Goal: Task Accomplishment & Management: Use online tool/utility

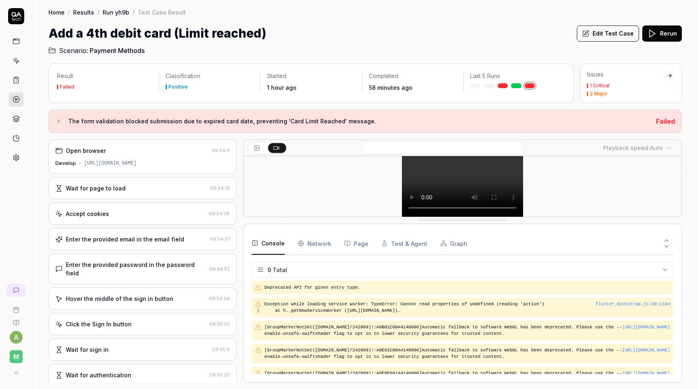
scroll to position [83, 0]
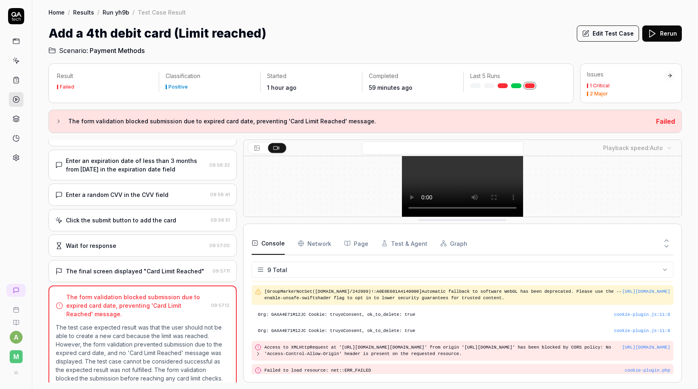
scroll to position [83, 0]
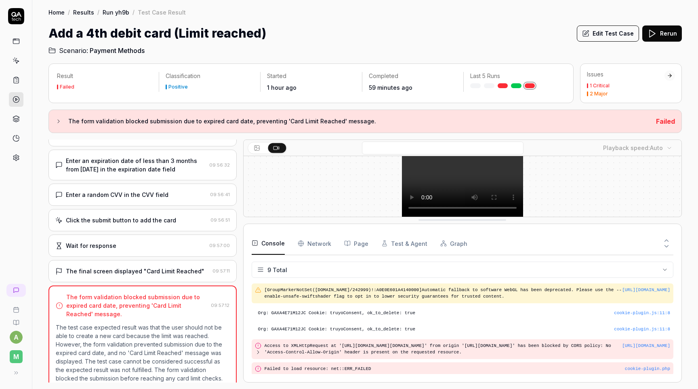
click at [260, 150] on button at bounding box center [258, 148] width 18 height 10
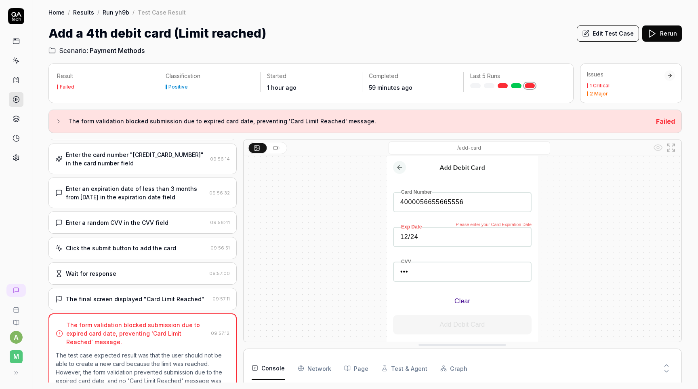
scroll to position [362, 0]
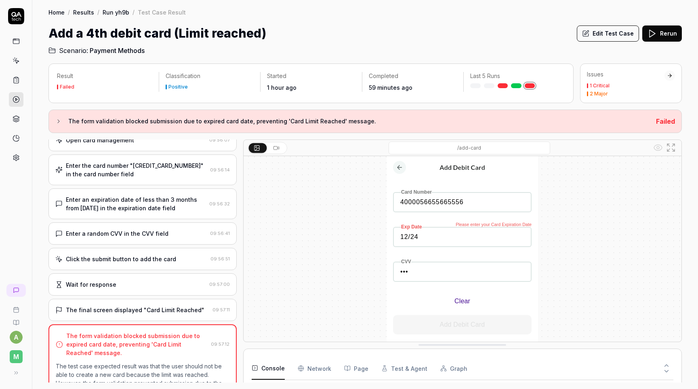
click at [149, 198] on div "Enter an expiration date of less than 3 months from [DATE] in the expiration da…" at bounding box center [136, 203] width 140 height 17
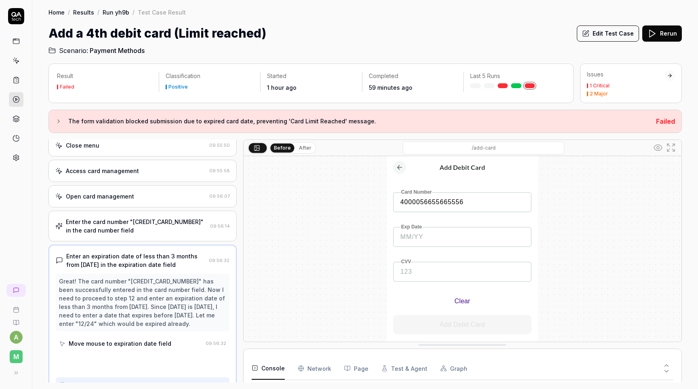
scroll to position [306, 0]
click at [610, 35] on button "Edit Test Case" at bounding box center [608, 33] width 62 height 16
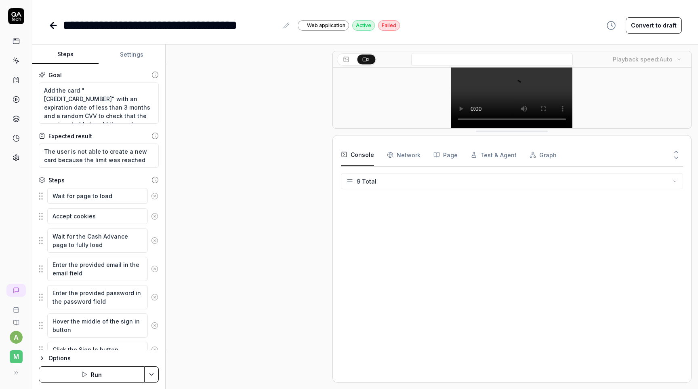
scroll to position [372, 0]
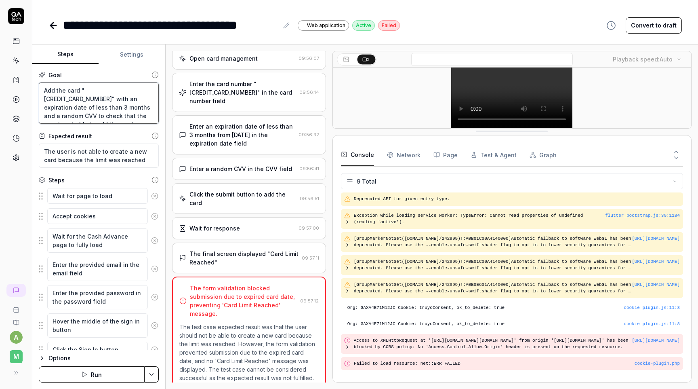
click at [118, 97] on textarea "Add the card "4000056655665556" with an expiration date of less than 3 months a…" at bounding box center [99, 102] width 120 height 41
type textarea "*"
type textarea "Add the card "4000056655665556" with an expiration date of m than 3 months and …"
type textarea "*"
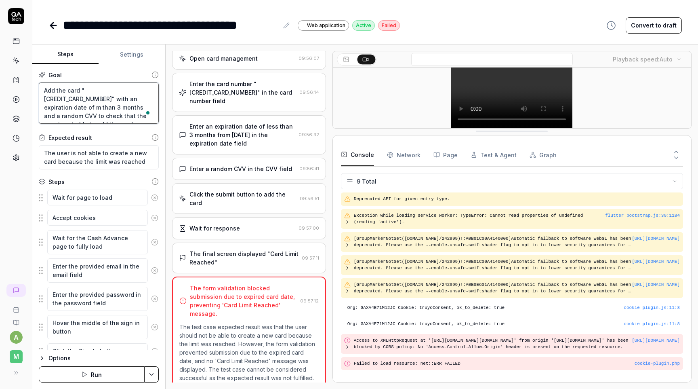
type textarea "Add the card "4000056655665556" with an expiration date of mo than 3 months and…"
type textarea "*"
type textarea "Add the card "4000056655665556" with an expiration date of mor than 3 months an…"
type textarea "*"
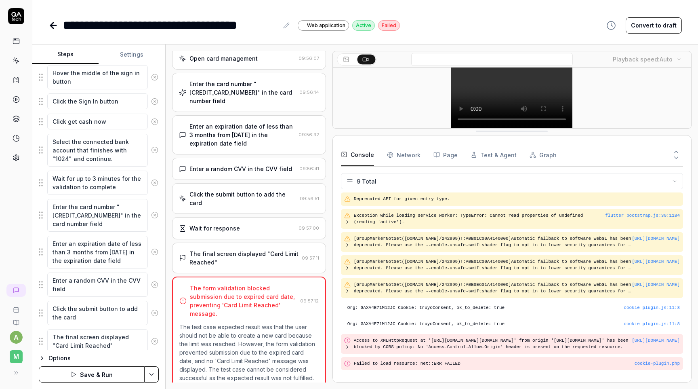
type textarea "Add the card "4000056655665556" with an expiration date of more than 3 months a…"
click at [127, 243] on textarea "Enter an expiration date of less than 3 months from [DATE] in the expiration da…" at bounding box center [97, 251] width 101 height 33
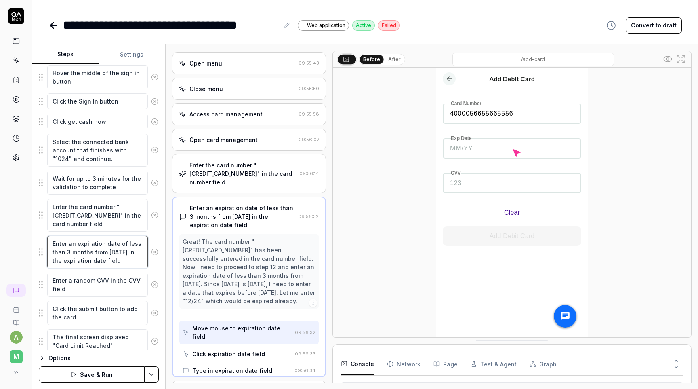
click at [127, 243] on textarea "Enter an expiration date of less than 3 months from [DATE] in the expiration da…" at bounding box center [97, 251] width 101 height 33
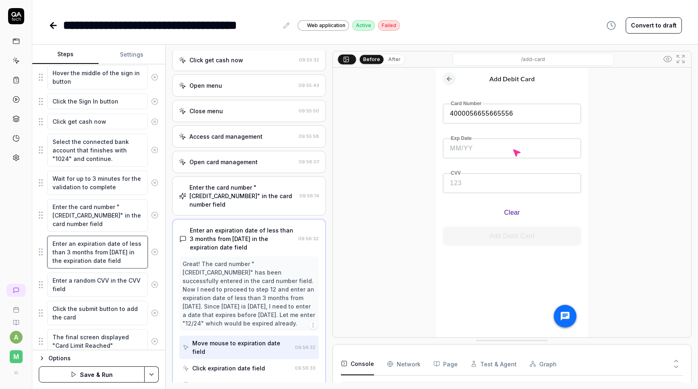
type textarea "*"
type textarea "Enter an expiration date of m than 3 months from today in the expiration date f…"
type textarea "*"
type textarea "Enter an expiration date of mor than 3 months from today in the expiration date…"
type textarea "*"
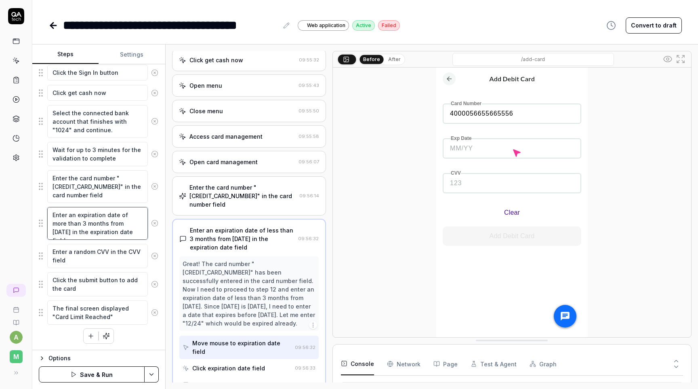
type textarea "Enter an expiration date of more than 3 months from today in the expiration dat…"
click at [150, 345] on div "Goal Add the card "4000056655665556" with an expiration date of more than 3 mon…" at bounding box center [98, 207] width 133 height 286
click at [154, 370] on html "**********" at bounding box center [349, 194] width 698 height 389
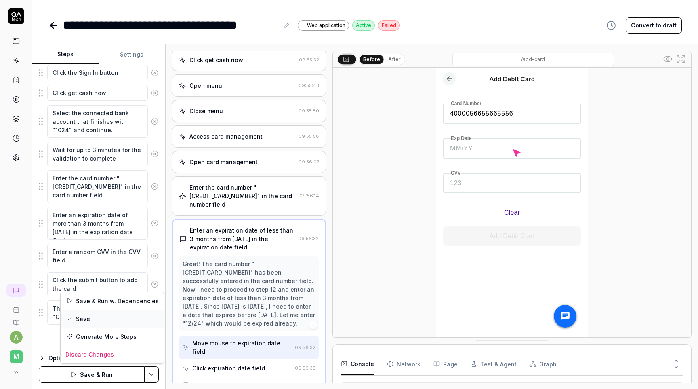
click at [122, 319] on div "Save" at bounding box center [112, 318] width 103 height 18
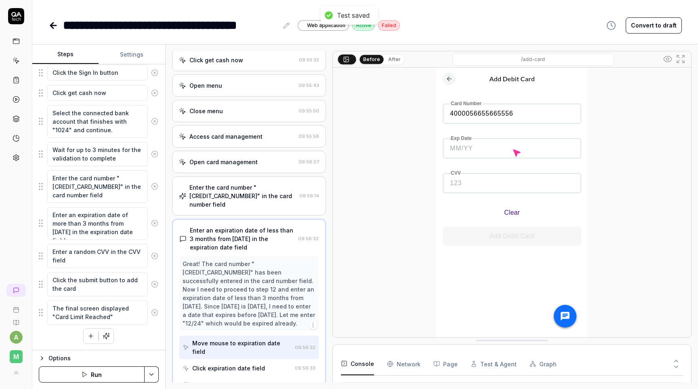
type textarea "*"
click at [56, 25] on icon at bounding box center [53, 25] width 6 height 0
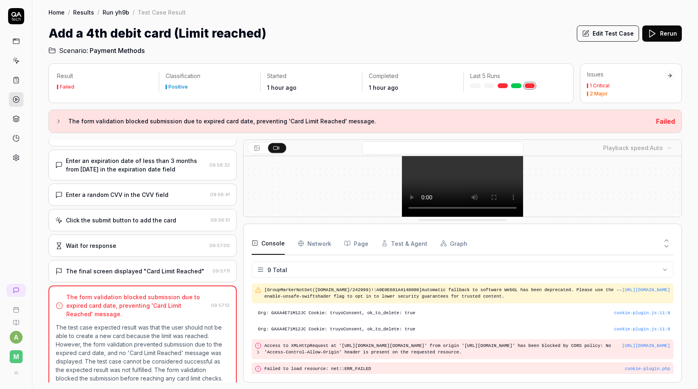
click at [670, 34] on button "Rerun" at bounding box center [662, 33] width 40 height 16
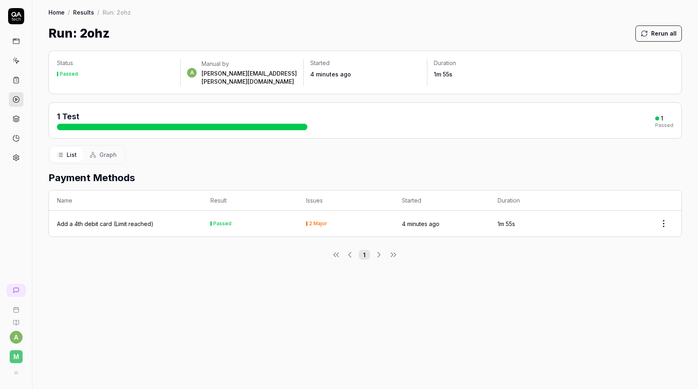
click at [16, 62] on icon at bounding box center [16, 60] width 7 height 7
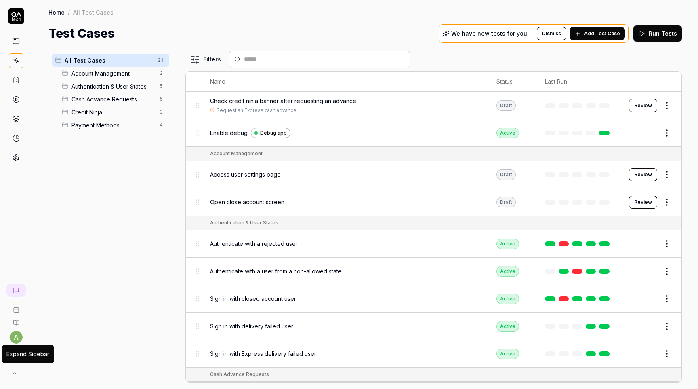
click at [11, 372] on button at bounding box center [14, 372] width 16 height 16
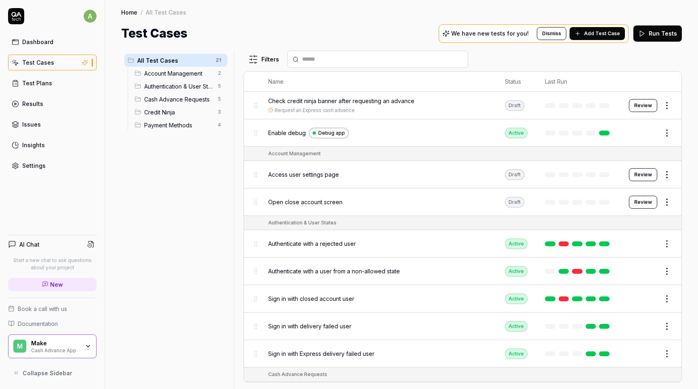
click at [13, 373] on icon at bounding box center [16, 372] width 6 height 6
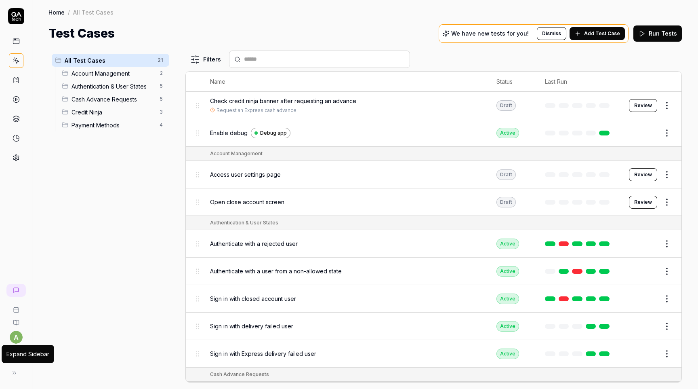
click at [13, 373] on icon at bounding box center [14, 372] width 6 height 6
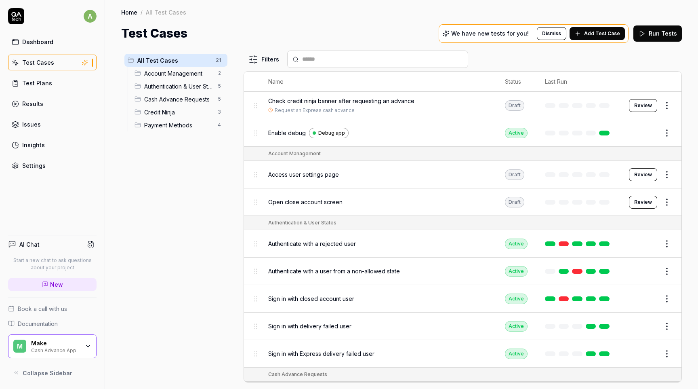
click at [89, 344] on icon "button" at bounding box center [88, 346] width 6 height 6
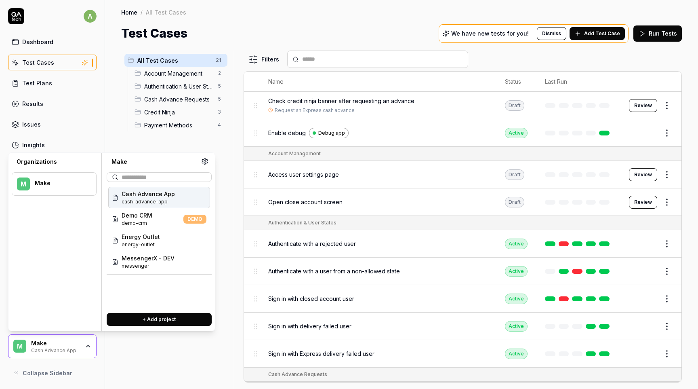
click at [88, 347] on icon "button" at bounding box center [88, 346] width 6 height 6
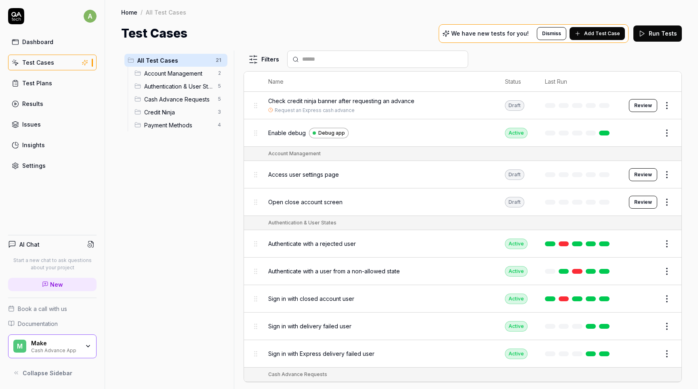
click at [89, 343] on icon "button" at bounding box center [88, 346] width 6 height 6
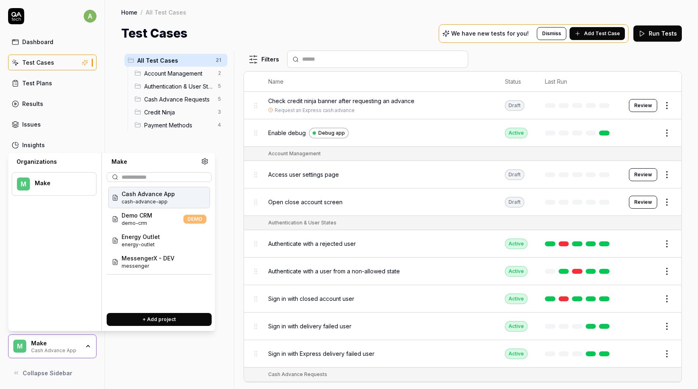
click at [177, 147] on div "All Test Cases 21 Account Management 2 Authentication & User States 5 Cash Adva…" at bounding box center [175, 214] width 109 height 328
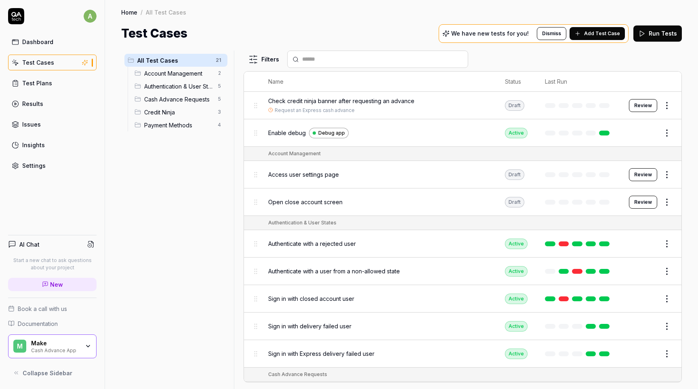
click at [153, 172] on div "All Test Cases 21 Account Management 2 Authentication & User States 5 Cash Adva…" at bounding box center [175, 214] width 109 height 328
click at [49, 85] on div "Test Plans" at bounding box center [37, 83] width 30 height 8
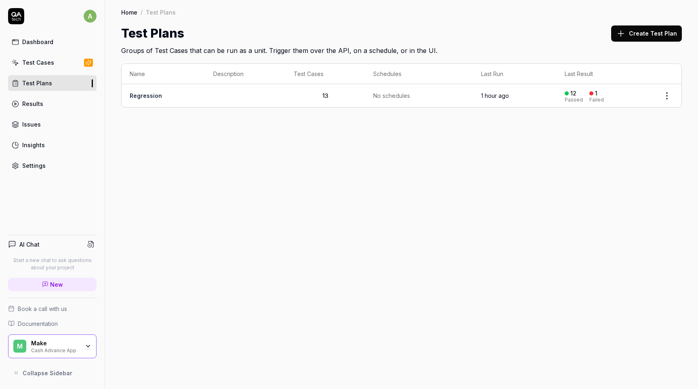
click at [162, 106] on td "Regression" at bounding box center [164, 95] width 84 height 23
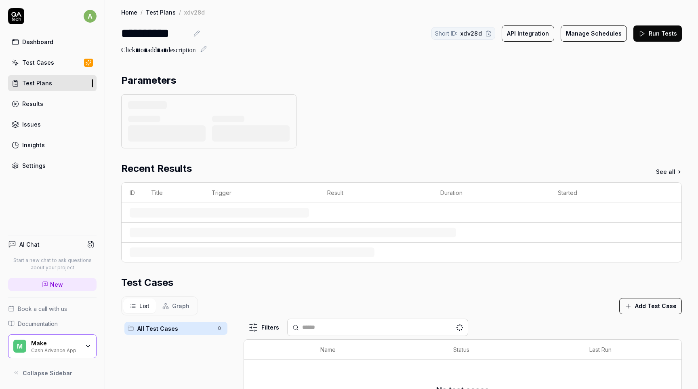
click at [151, 95] on div at bounding box center [208, 121] width 175 height 54
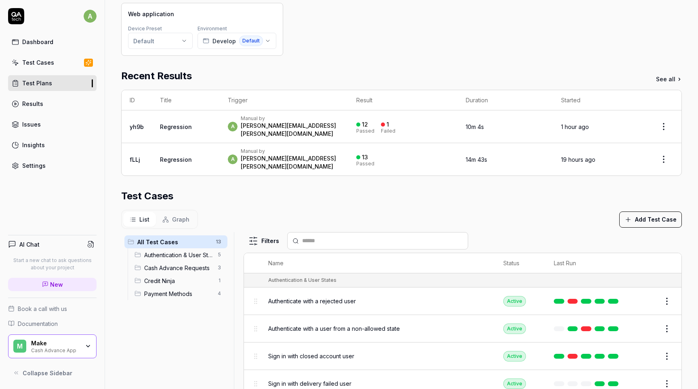
scroll to position [27, 0]
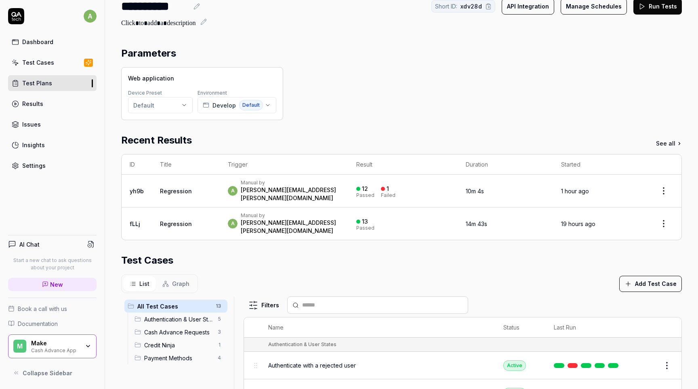
click at [291, 181] on div "Manual by" at bounding box center [290, 182] width 99 height 6
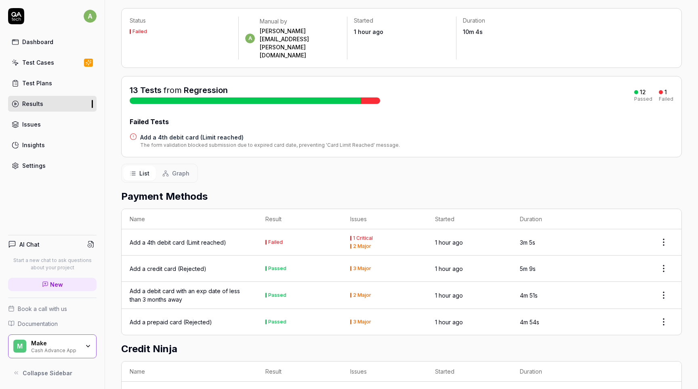
scroll to position [56, 0]
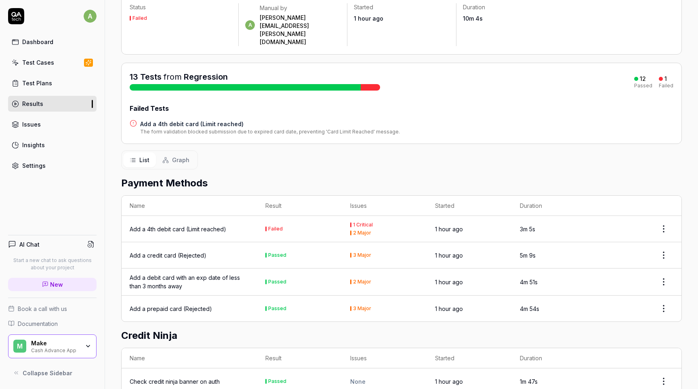
click at [204, 225] on div "Add a 4th debit card (Limit reached)" at bounding box center [178, 229] width 97 height 8
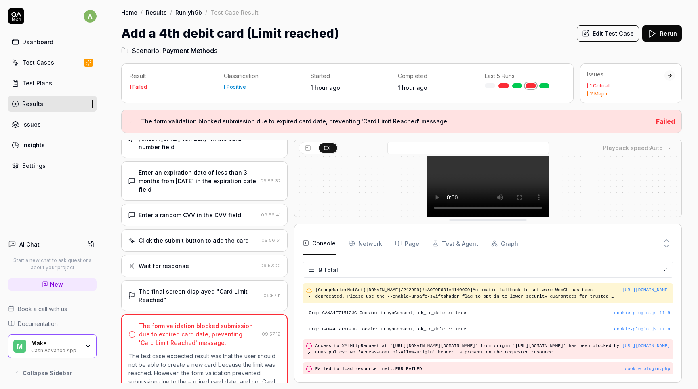
scroll to position [443, 0]
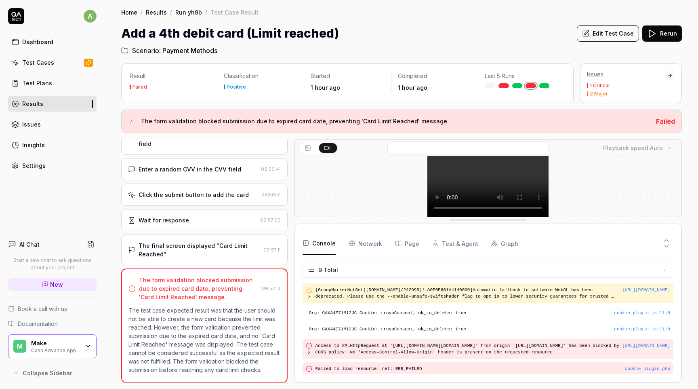
click at [349, 184] on div at bounding box center [487, 186] width 387 height 61
click at [306, 147] on icon at bounding box center [308, 148] width 6 height 6
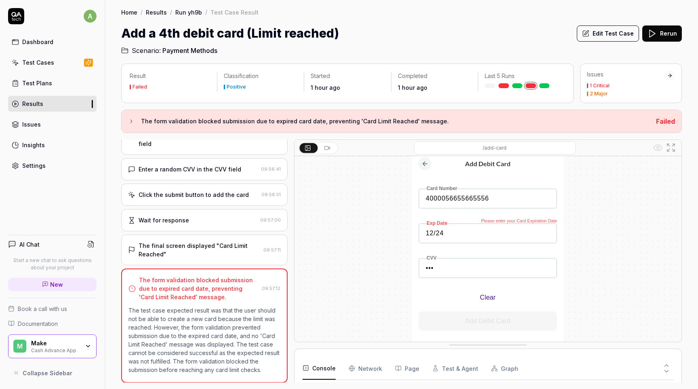
scroll to position [2, 0]
click at [238, 242] on div "The final screen displayed "Card Limit Reached"" at bounding box center [200, 249] width 122 height 17
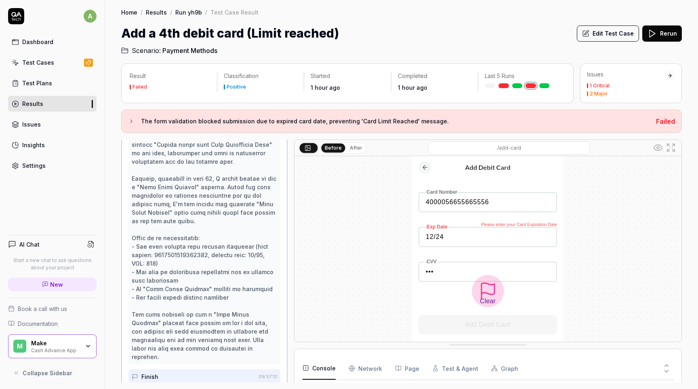
scroll to position [589, 0]
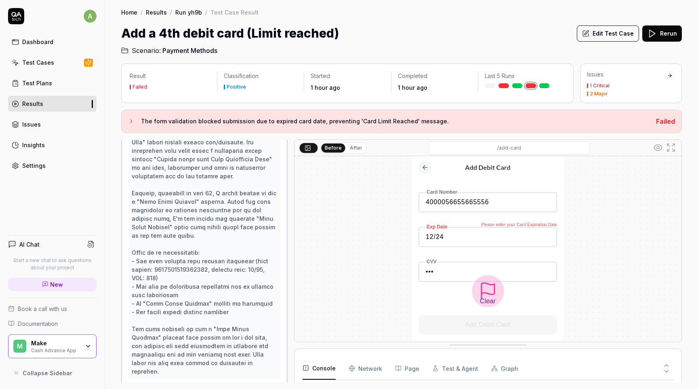
click at [353, 145] on button "After" at bounding box center [356, 147] width 19 height 9
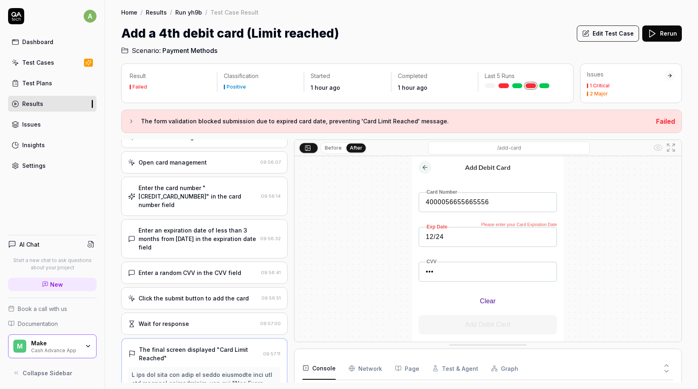
click at [215, 204] on div "Enter the card number "[CREDIT_CARD_NUMBER]" in the card number field" at bounding box center [198, 195] width 119 height 25
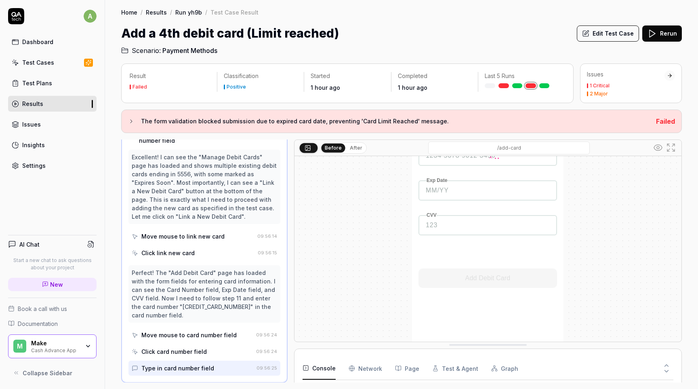
scroll to position [0, 0]
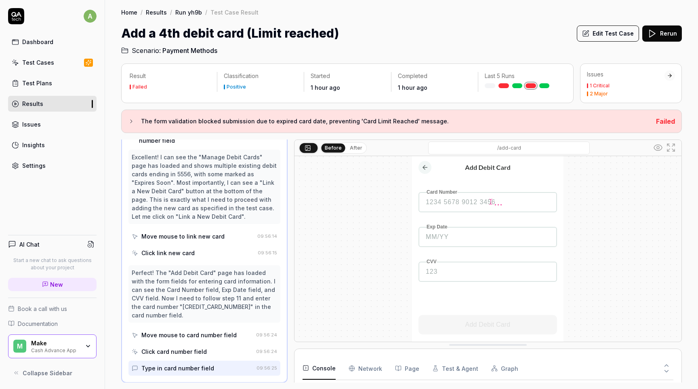
click at [359, 151] on button "After" at bounding box center [356, 147] width 19 height 9
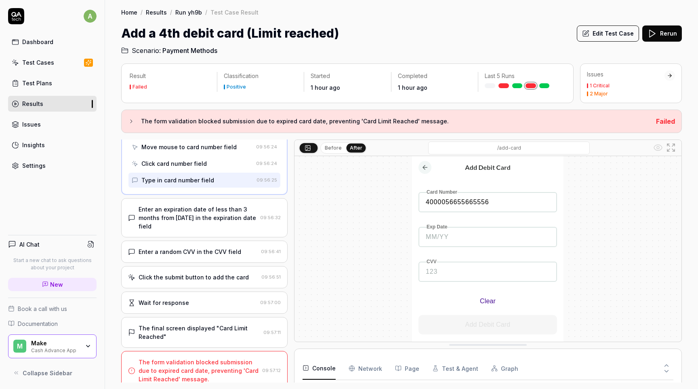
scroll to position [599, 0]
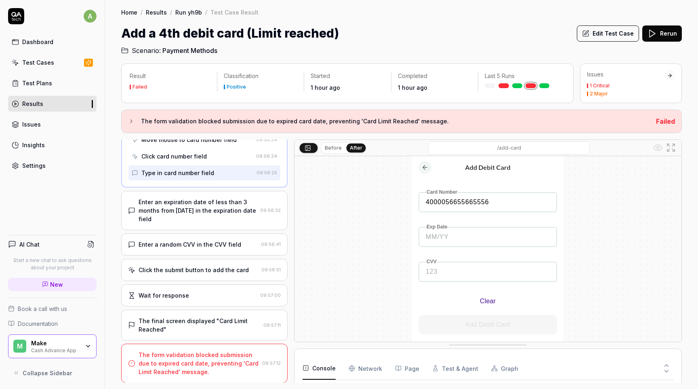
click at [54, 61] on link "Test Cases" at bounding box center [52, 63] width 88 height 16
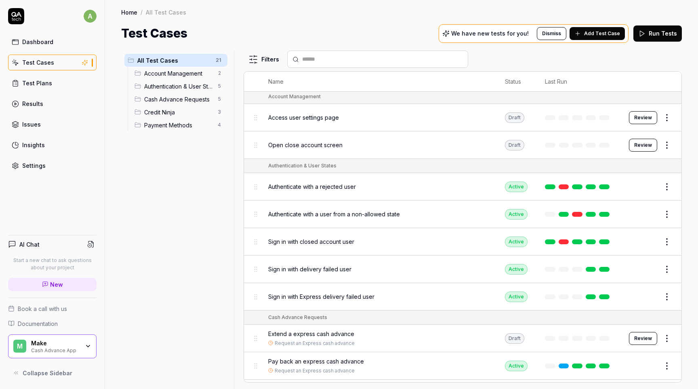
scroll to position [58, 0]
